Goal: Information Seeking & Learning: Learn about a topic

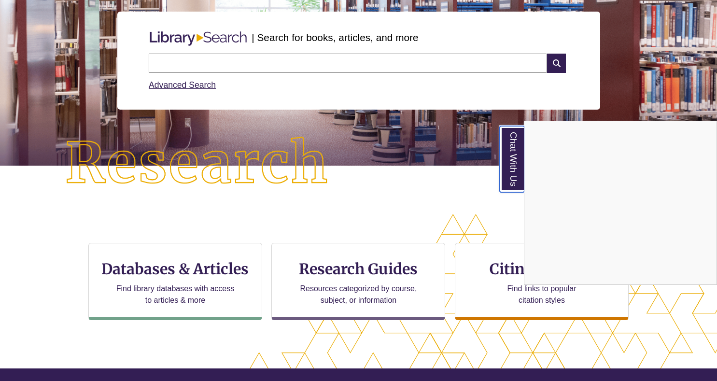
click at [517, 155] on link "Chat With Us" at bounding box center [512, 159] width 25 height 66
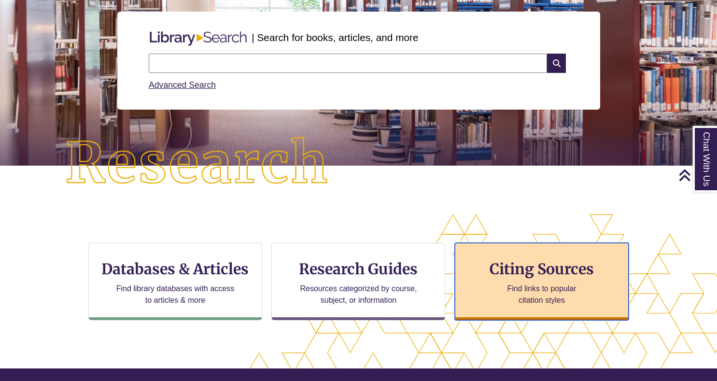
click at [553, 276] on h3 "Citing Sources" at bounding box center [542, 269] width 118 height 18
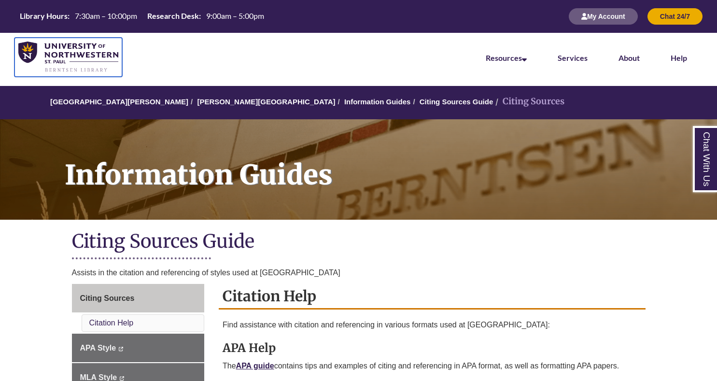
click at [89, 58] on img at bounding box center [68, 58] width 100 height 32
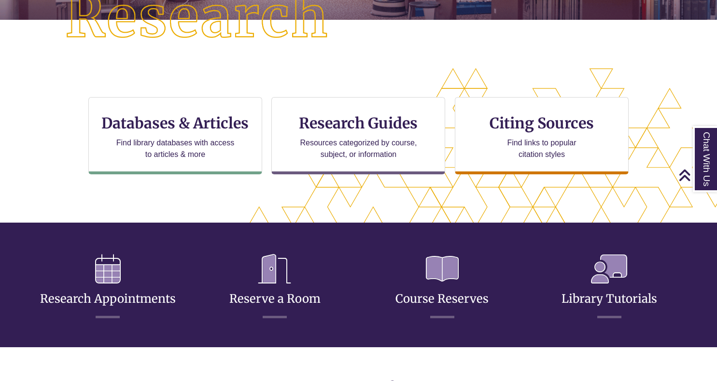
scroll to position [272, 0]
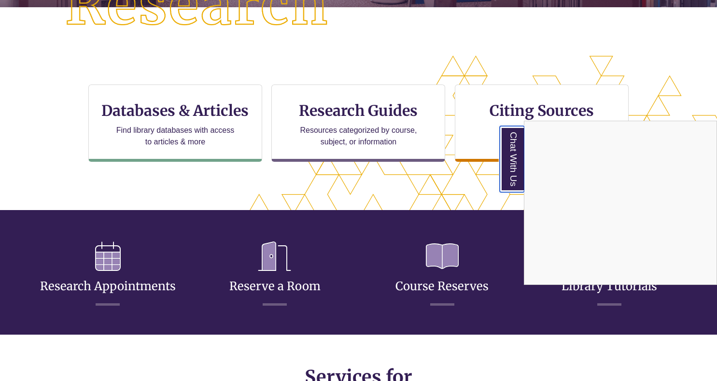
click at [510, 144] on link "Chat With Us" at bounding box center [512, 159] width 25 height 66
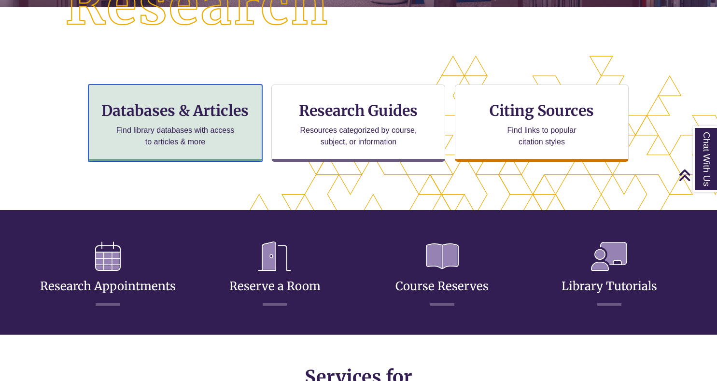
click at [200, 135] on p "Find library databases with access to articles & more" at bounding box center [176, 136] width 126 height 23
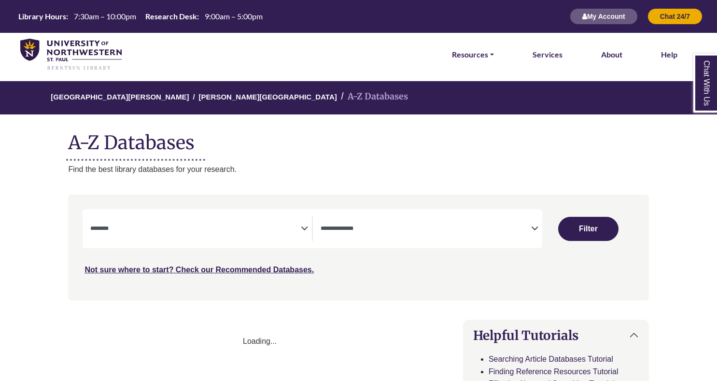
select select "Database Subject Filter"
select select "Database Types Filter"
select select "Database Subject Filter"
select select "Database Types Filter"
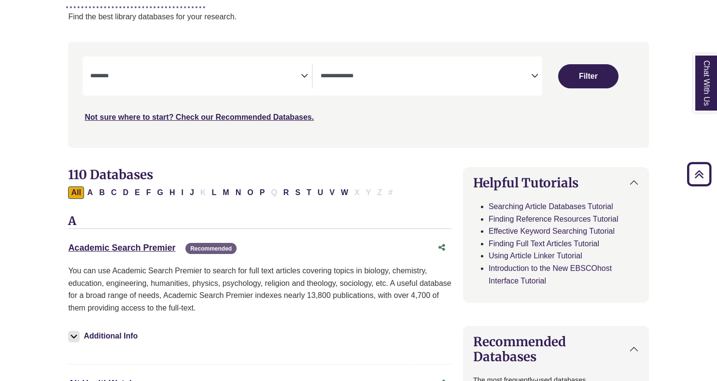
scroll to position [166, 0]
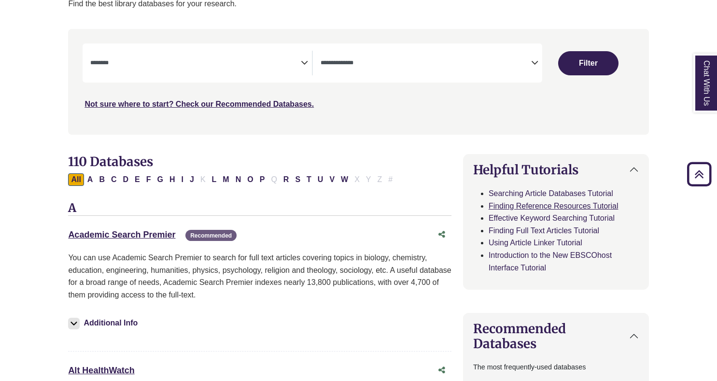
click at [543, 206] on link "Finding Reference Resources Tutorial" at bounding box center [554, 206] width 130 height 8
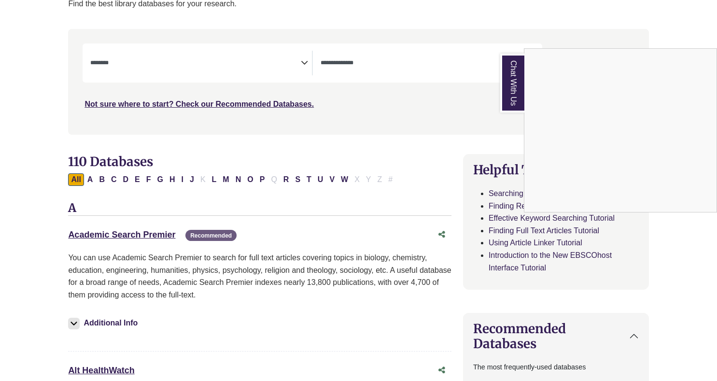
click at [512, 97] on link "Chat With Us" at bounding box center [512, 83] width 24 height 59
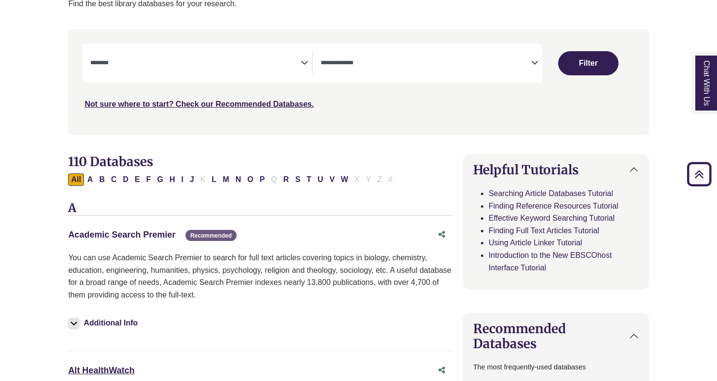
click at [166, 236] on link "Academic Search Premier This link opens in a new window" at bounding box center [121, 235] width 107 height 10
